Goal: Transaction & Acquisition: Purchase product/service

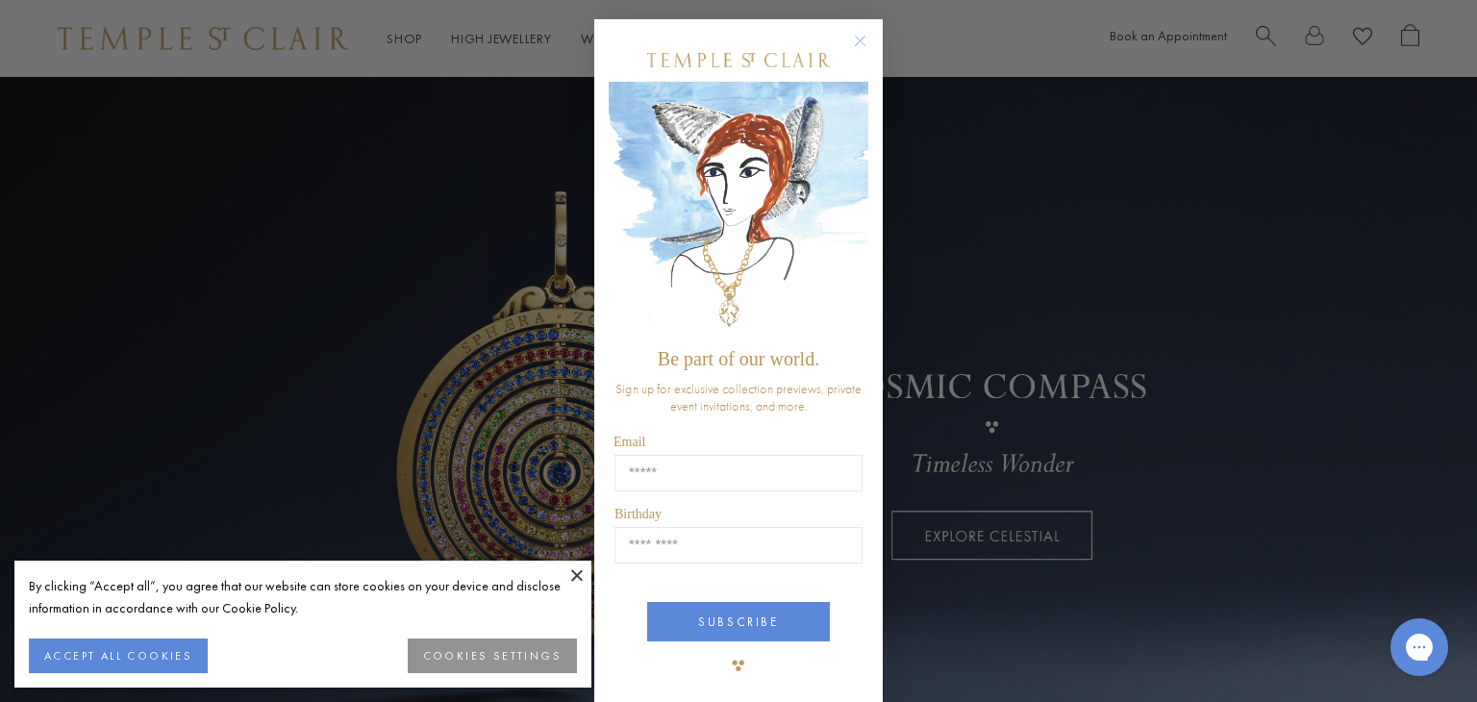
click at [856, 39] on icon "Close dialog" at bounding box center [861, 42] width 10 height 10
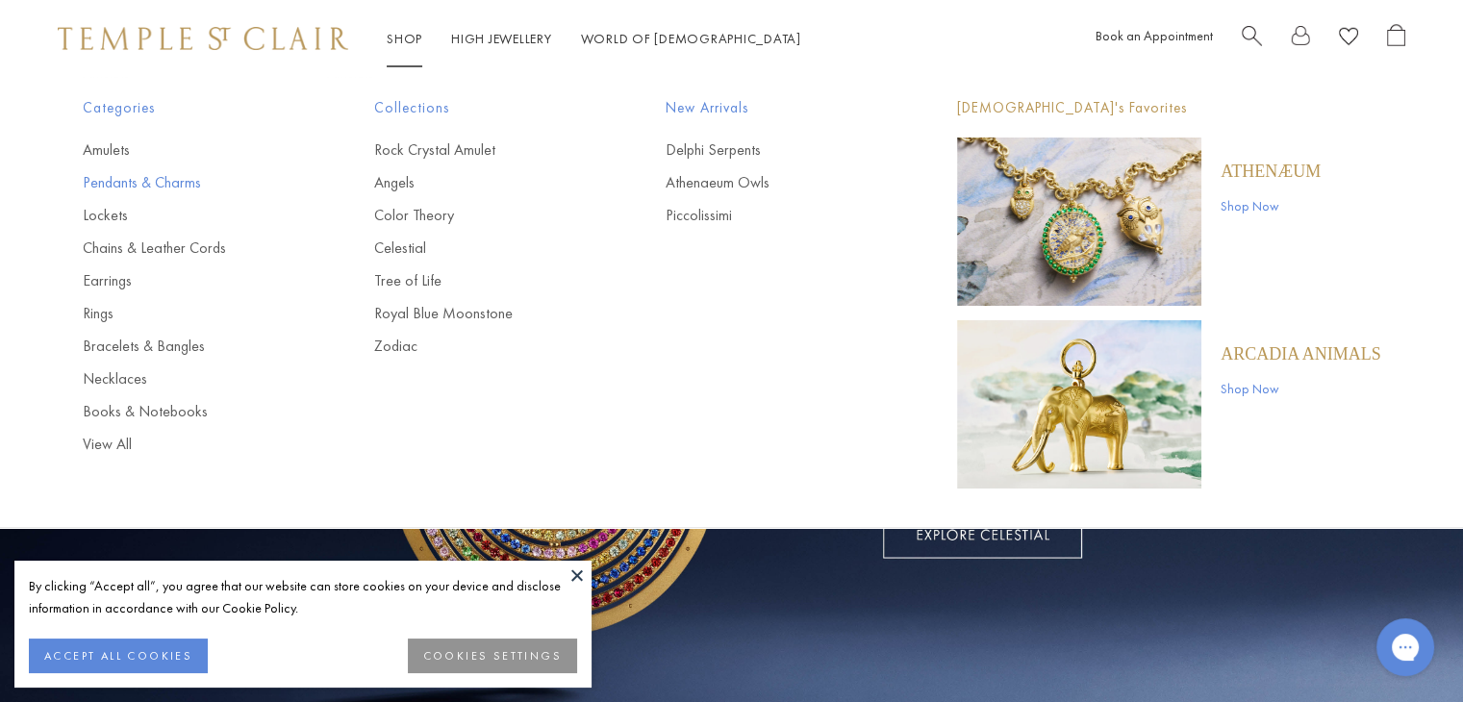
click at [171, 184] on link "Pendants & Charms" at bounding box center [190, 182] width 214 height 21
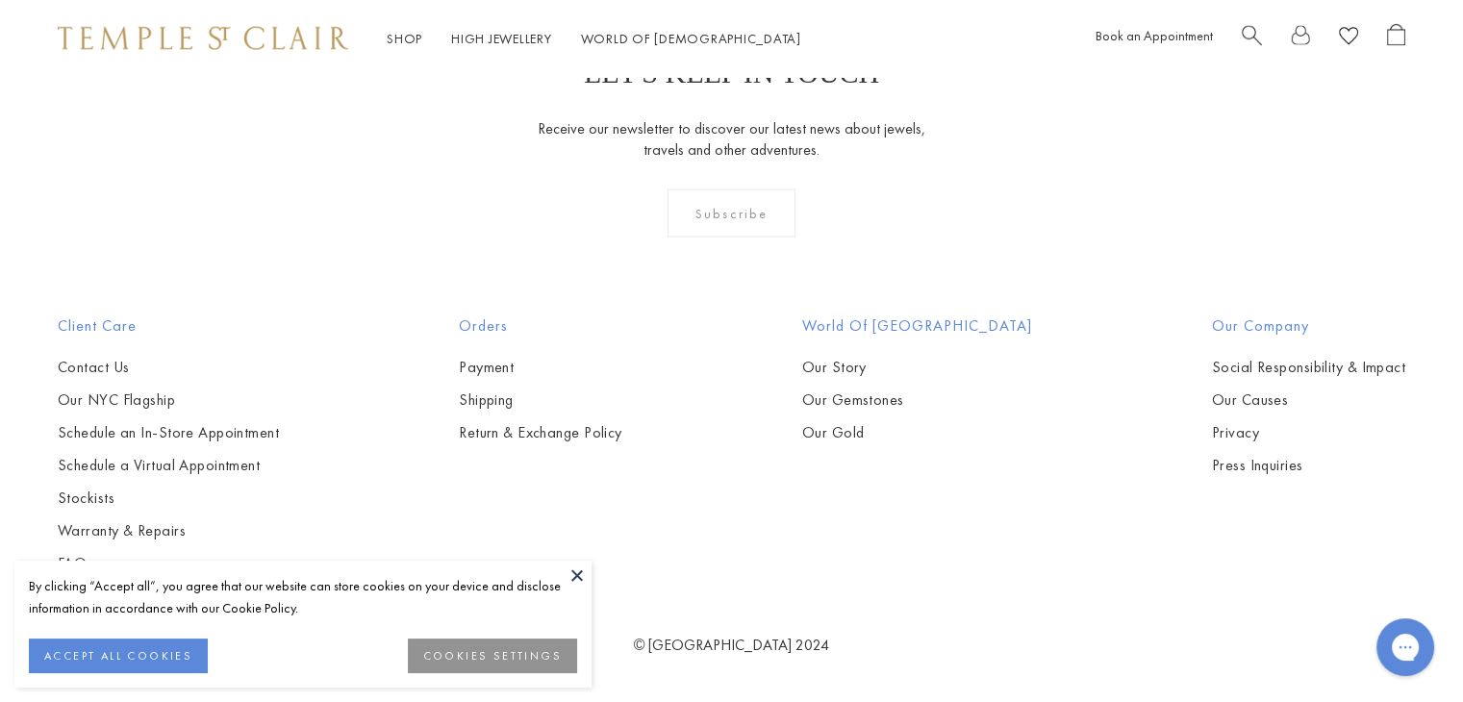
scroll to position [12214, 0]
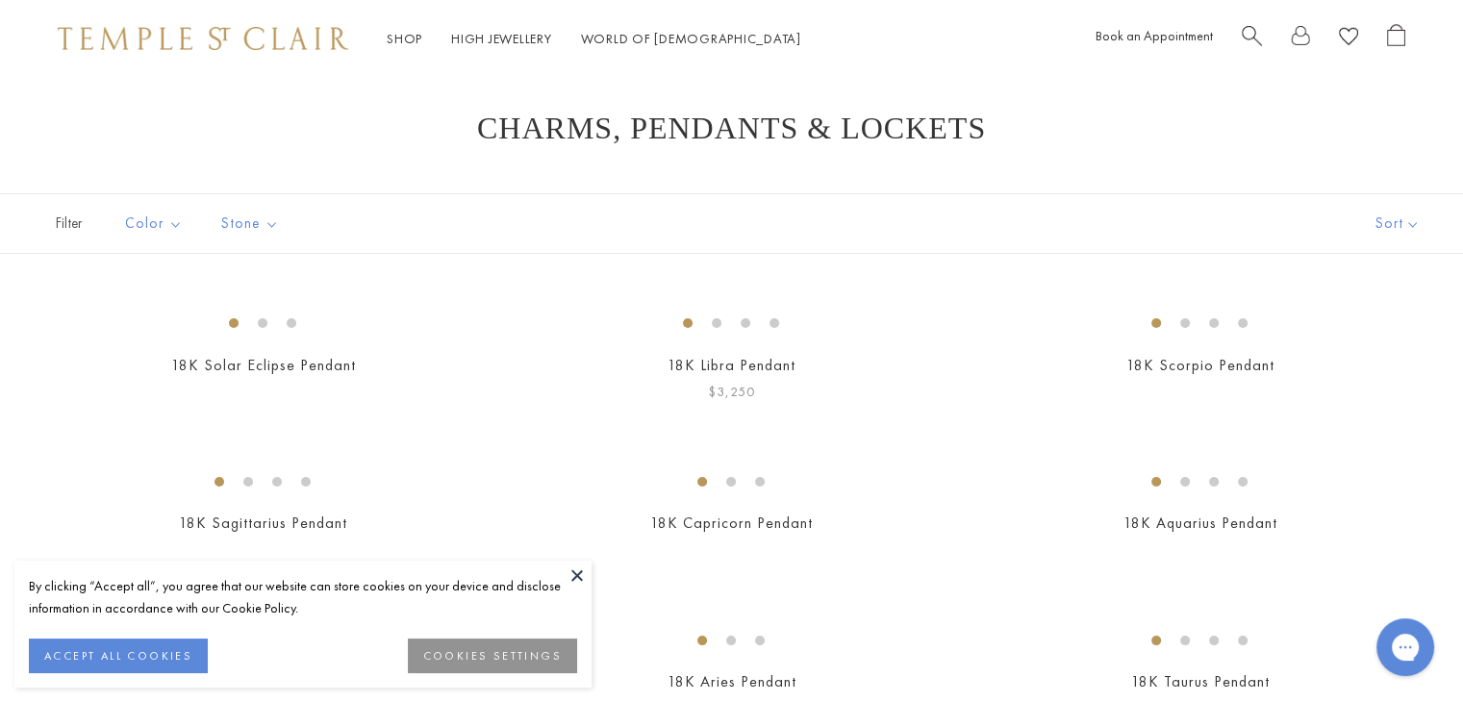
scroll to position [481, 0]
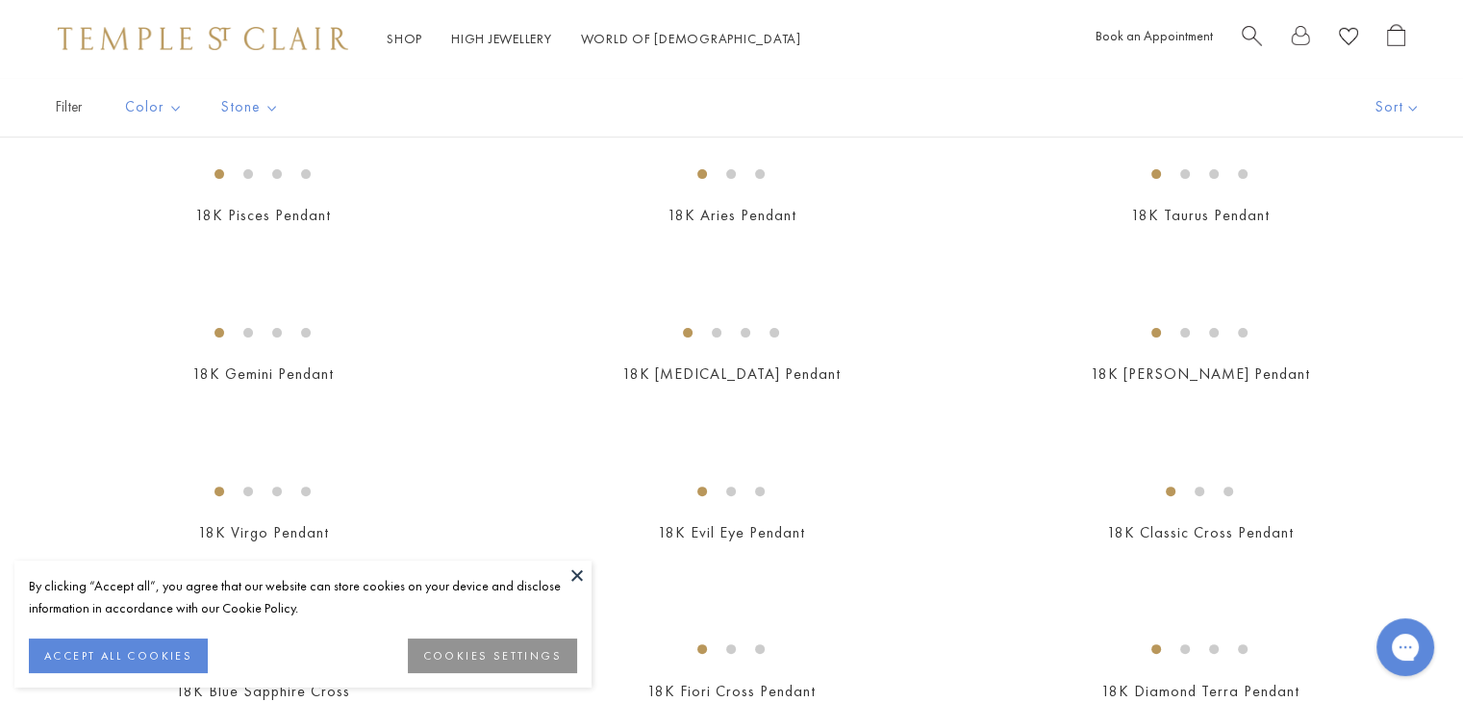
drag, startPoint x: 579, startPoint y: 574, endPoint x: 672, endPoint y: 549, distance: 96.6
click at [581, 572] on button at bounding box center [577, 575] width 29 height 29
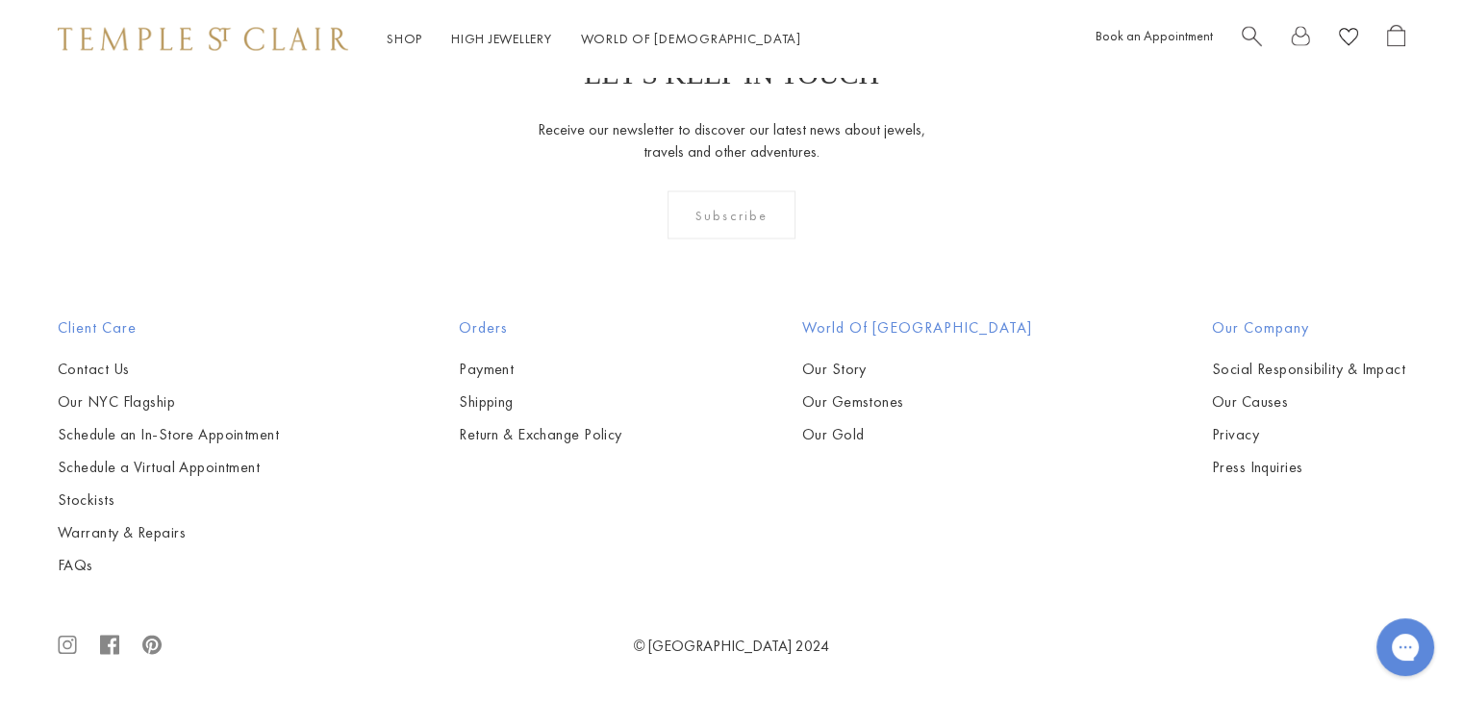
scroll to position [4520, 0]
click at [0, 0] on img at bounding box center [0, 0] width 0 height 0
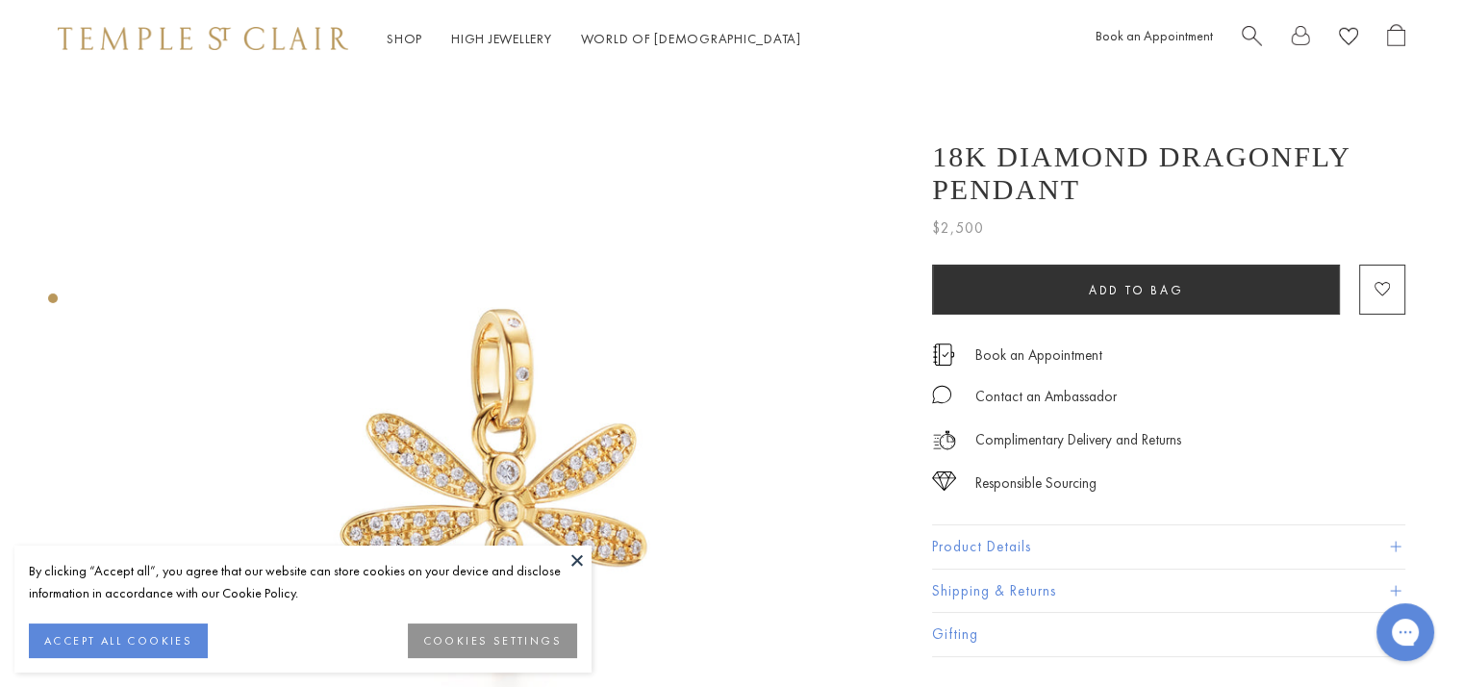
click at [571, 559] on button at bounding box center [577, 559] width 29 height 29
